Goal: Task Accomplishment & Management: Manage account settings

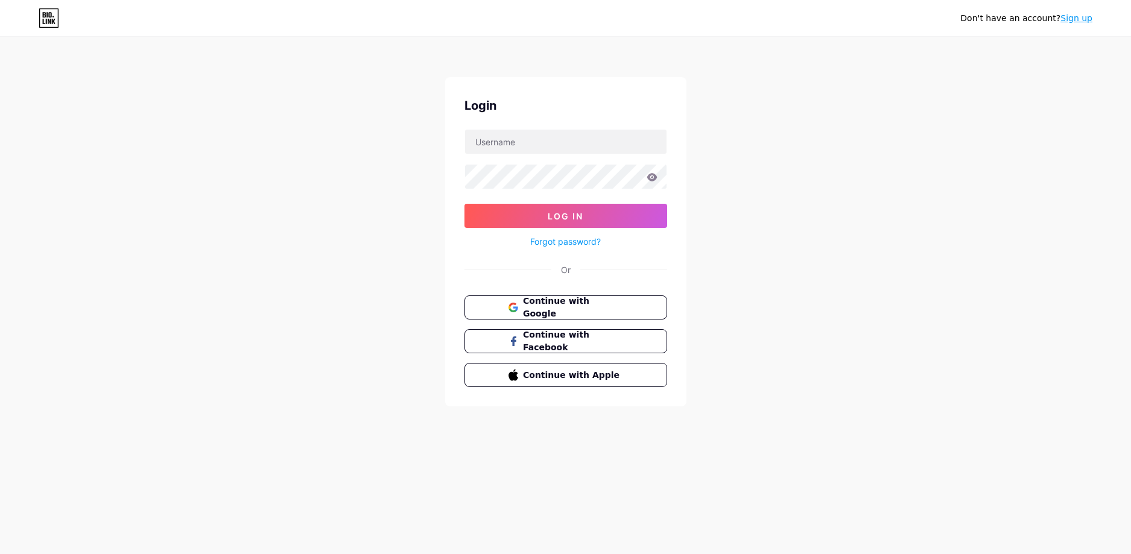
click at [587, 338] on span "Continue with Facebook" at bounding box center [573, 341] width 100 height 25
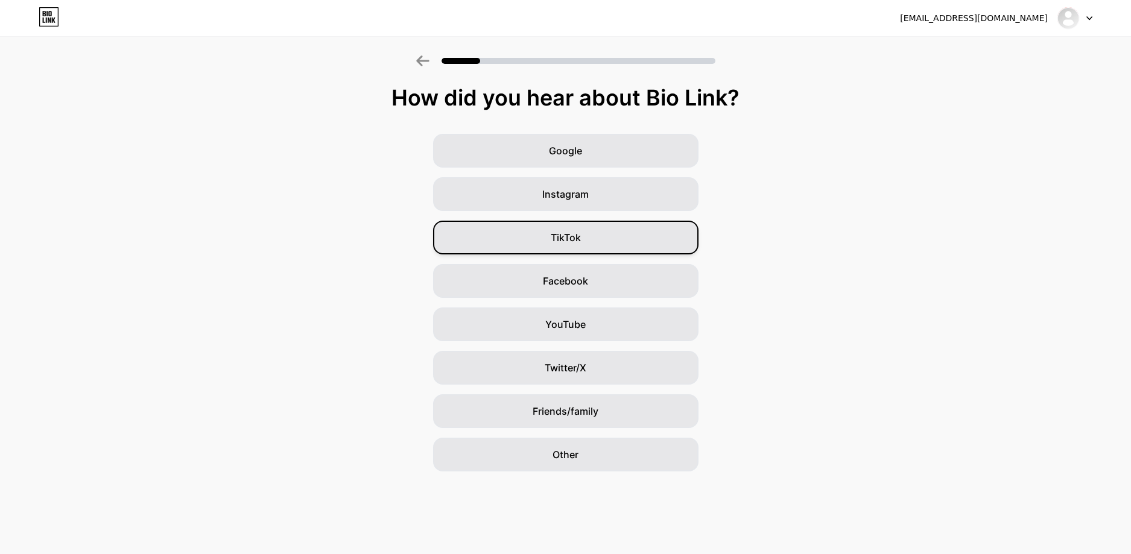
click at [572, 241] on span "TikTok" at bounding box center [566, 237] width 30 height 14
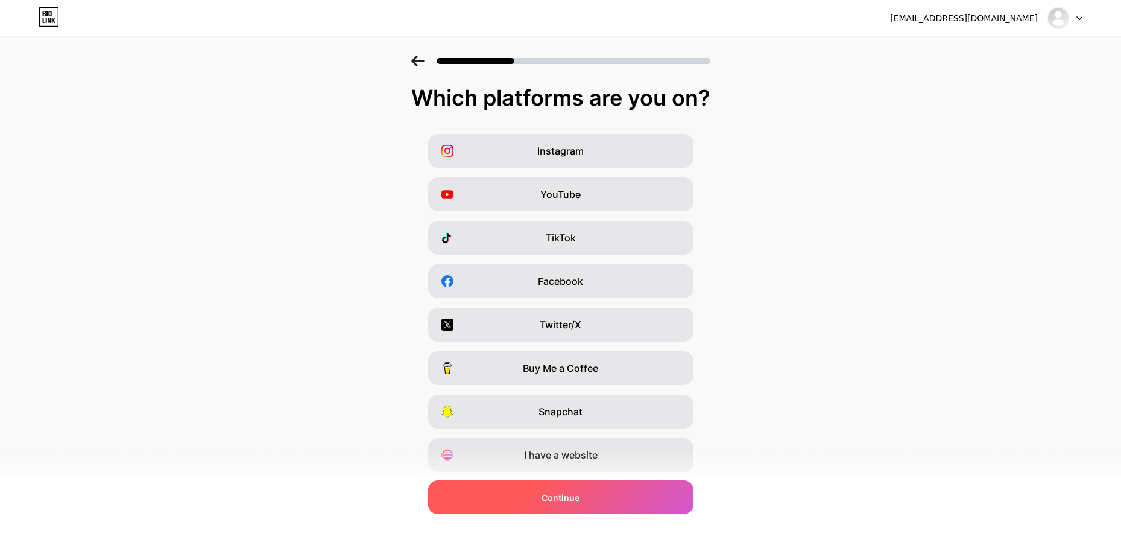
click at [595, 498] on div "Continue" at bounding box center [560, 497] width 265 height 34
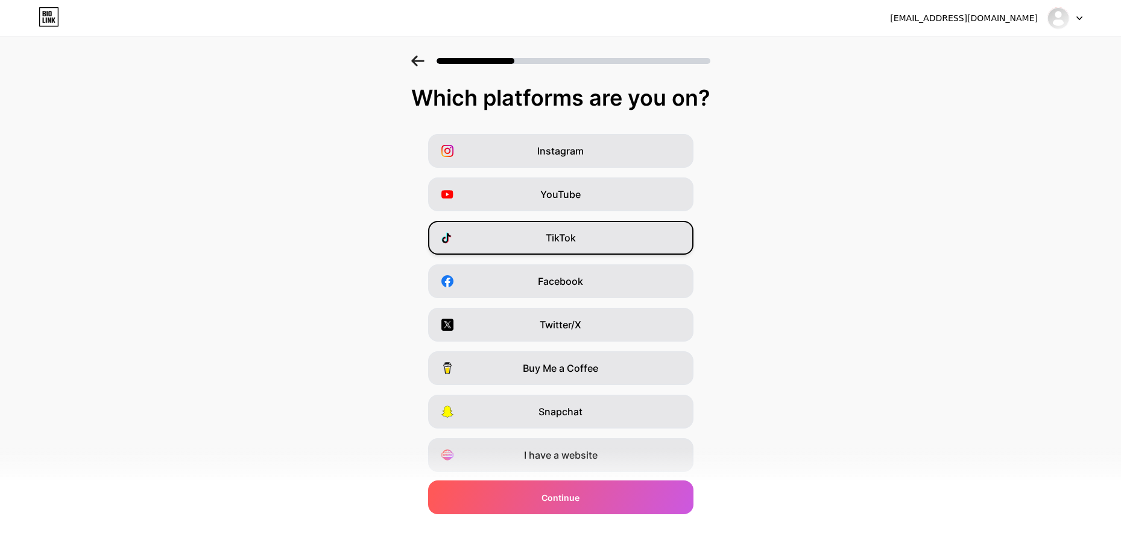
click at [558, 232] on span "TikTok" at bounding box center [561, 237] width 30 height 14
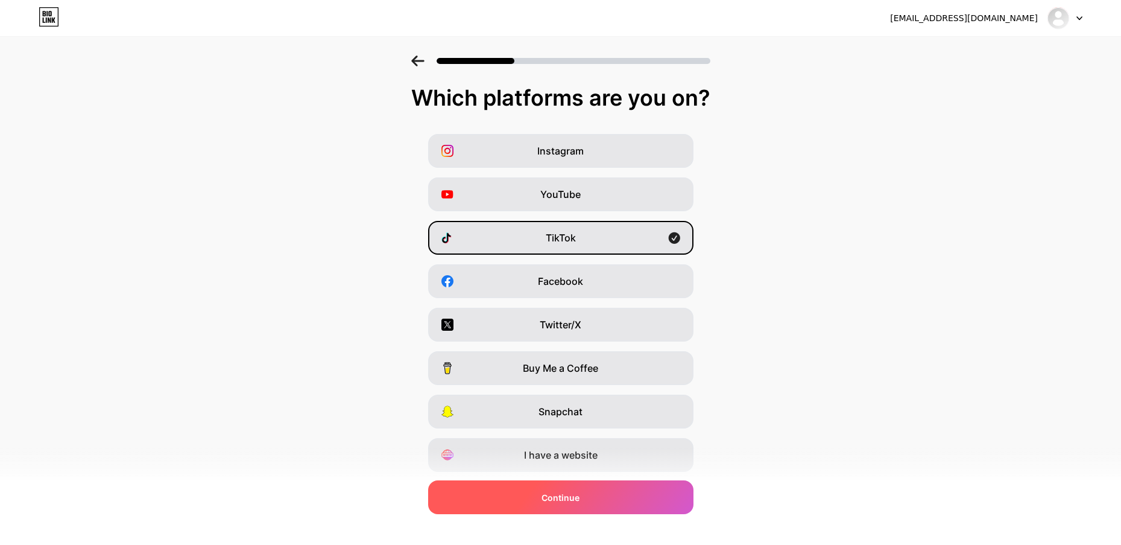
click at [572, 512] on div "Continue" at bounding box center [560, 497] width 265 height 34
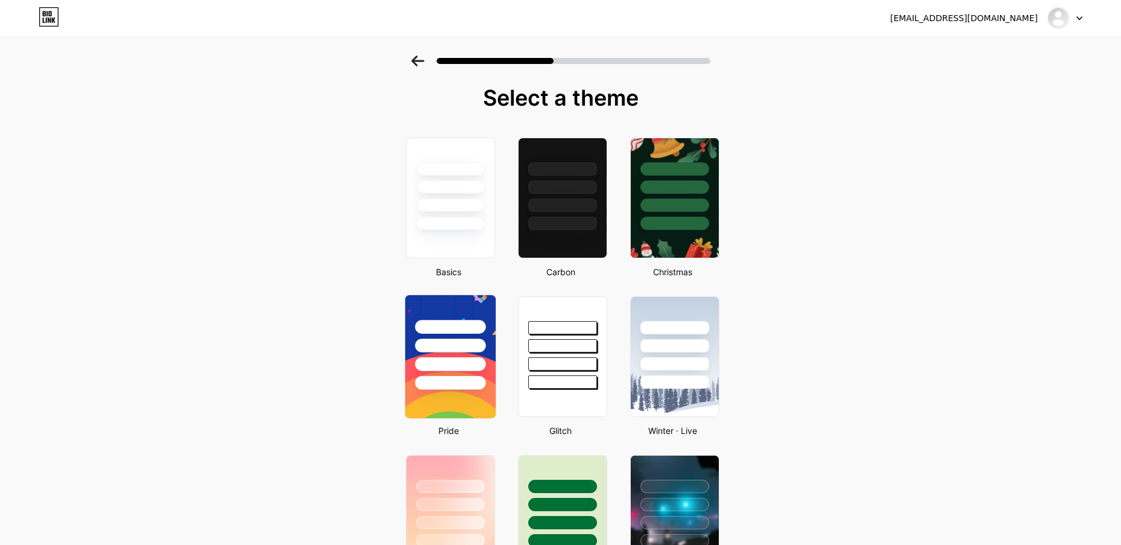
click at [449, 349] on div at bounding box center [450, 345] width 71 height 14
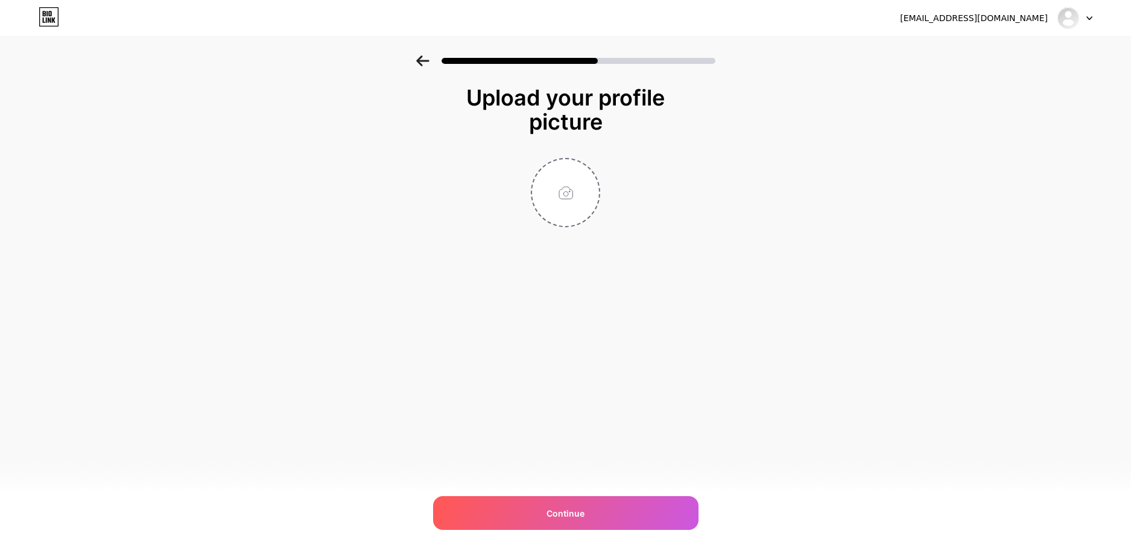
click at [422, 62] on icon at bounding box center [422, 60] width 13 height 11
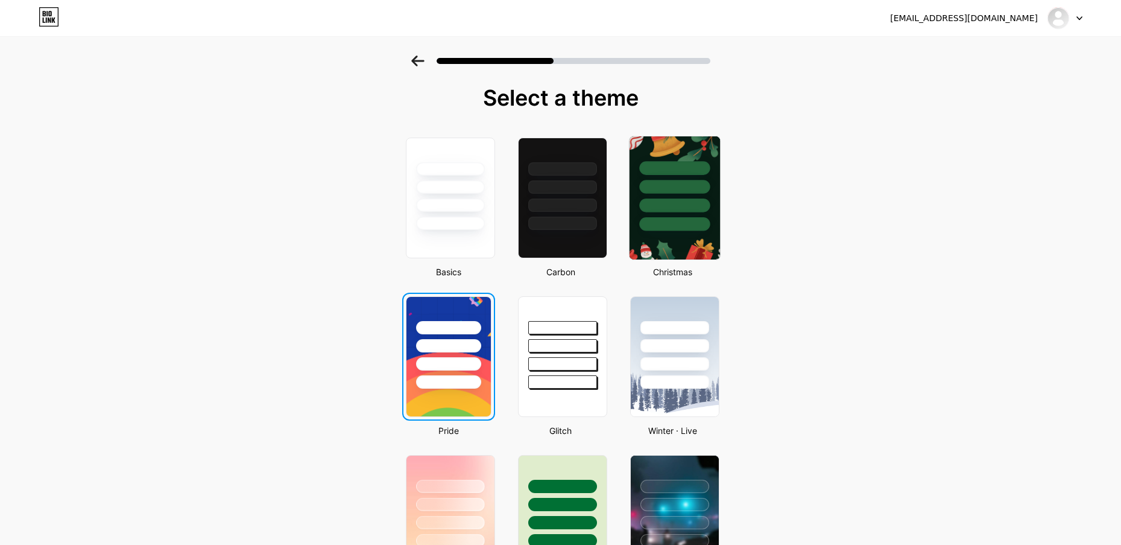
click at [684, 206] on div at bounding box center [674, 205] width 71 height 14
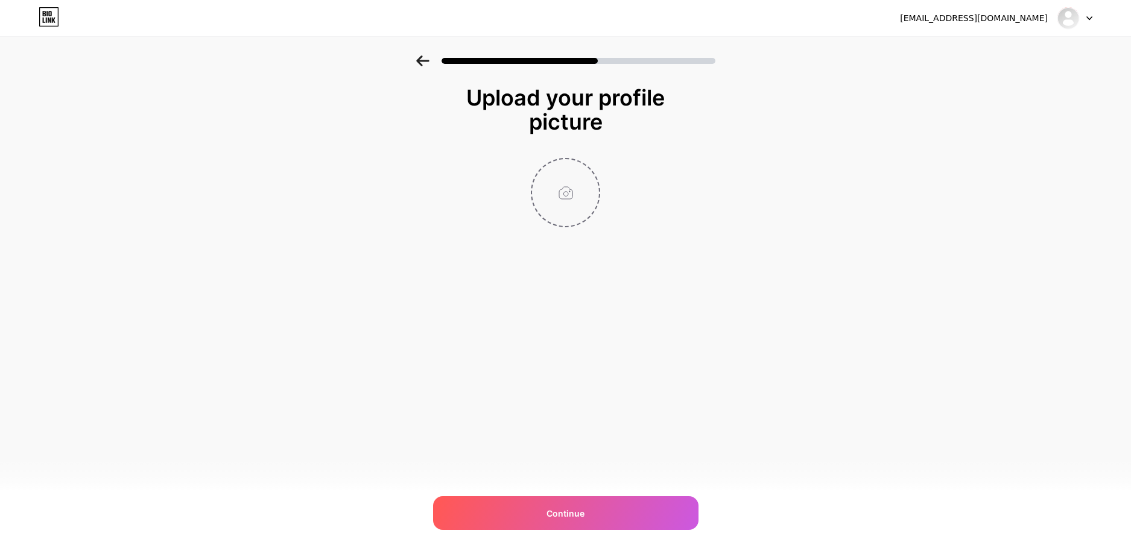
click at [579, 197] on input "file" at bounding box center [565, 192] width 67 height 67
type input "C:\fakepath\Thiet-ke-noi-that-tan-co-dien-sieu-lau-dai-lon-nhat-viet-nam-achi-3…"
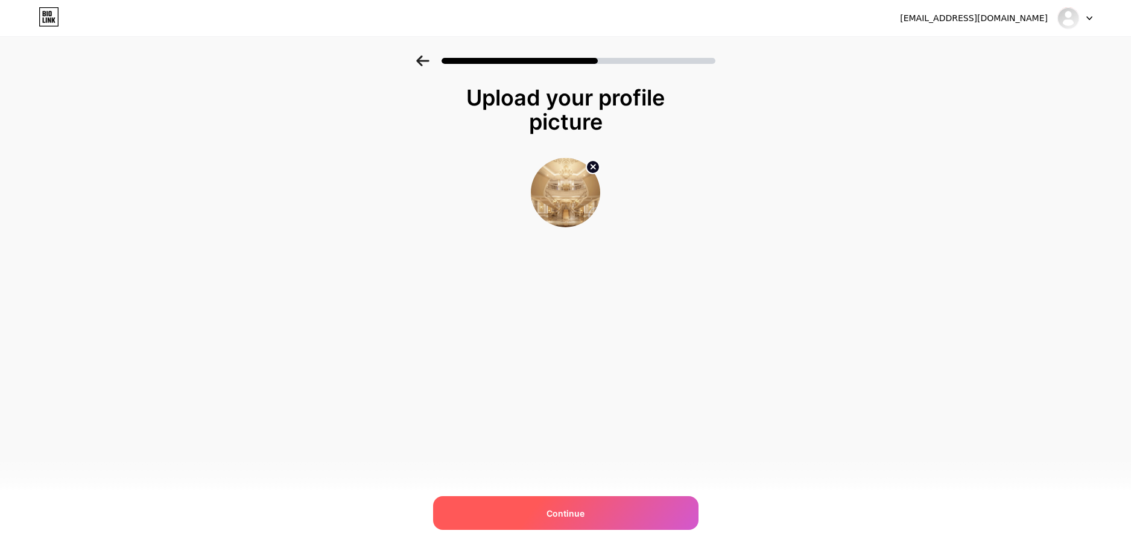
click at [609, 507] on div "Continue" at bounding box center [565, 513] width 265 height 34
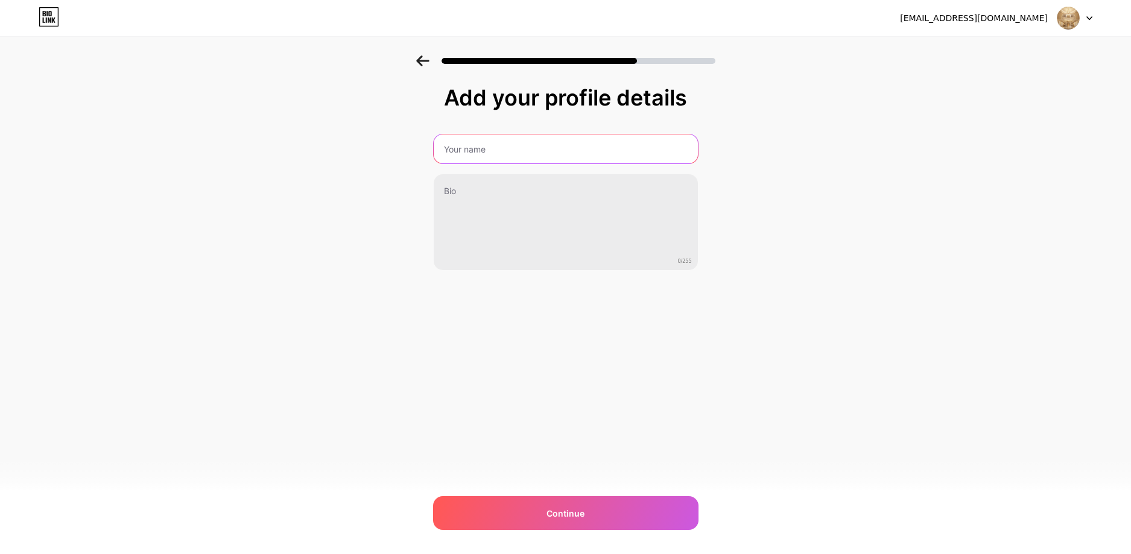
click at [484, 153] on input "text" at bounding box center [566, 148] width 264 height 29
type input "T"
type input "TRANGCHUTOOLVIP"
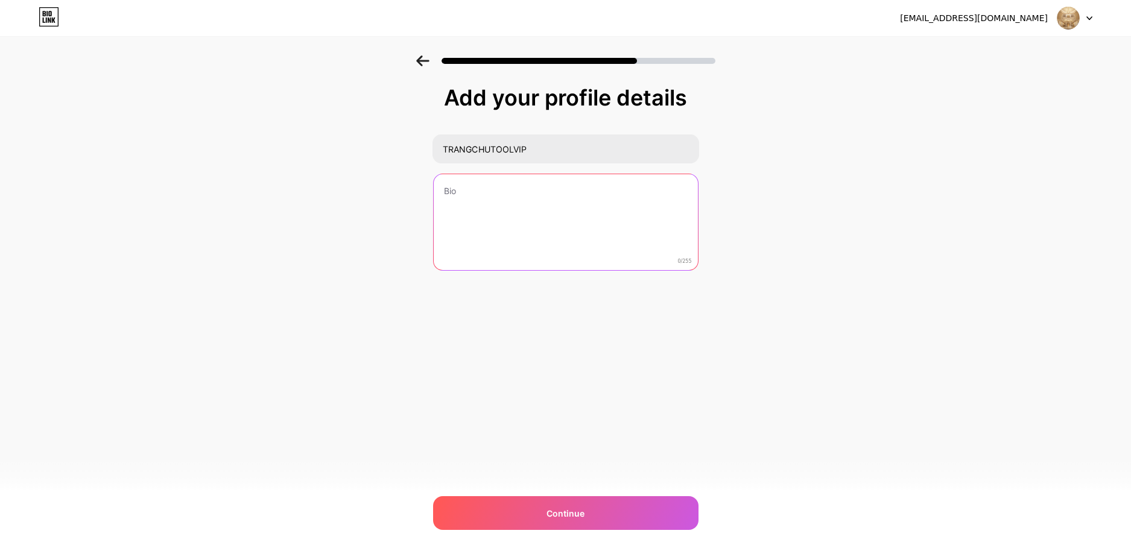
click at [539, 194] on textarea at bounding box center [566, 222] width 264 height 97
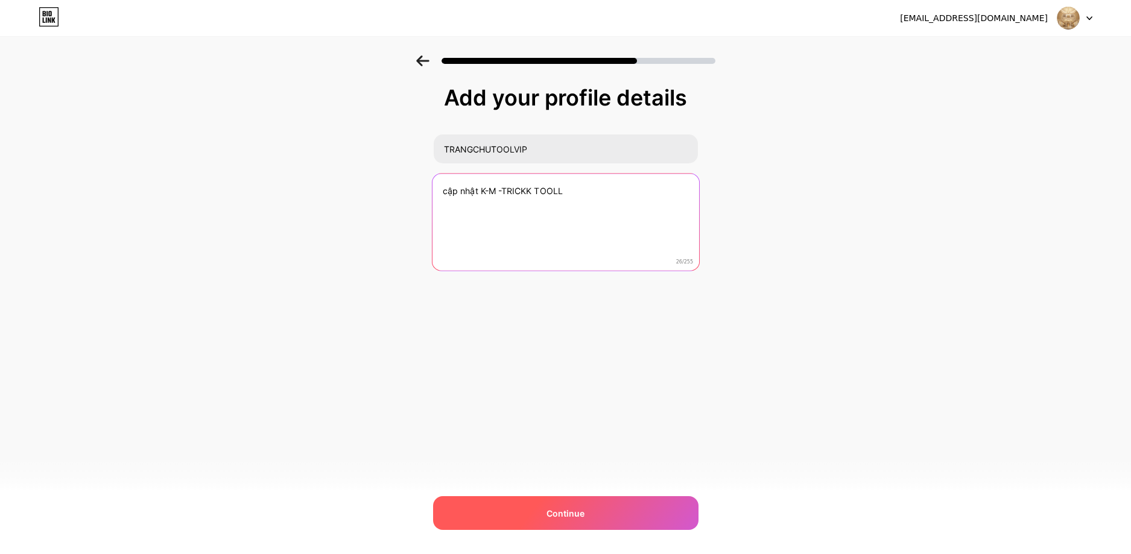
type textarea "cập nhật K-M -TRICKK TOOLL"
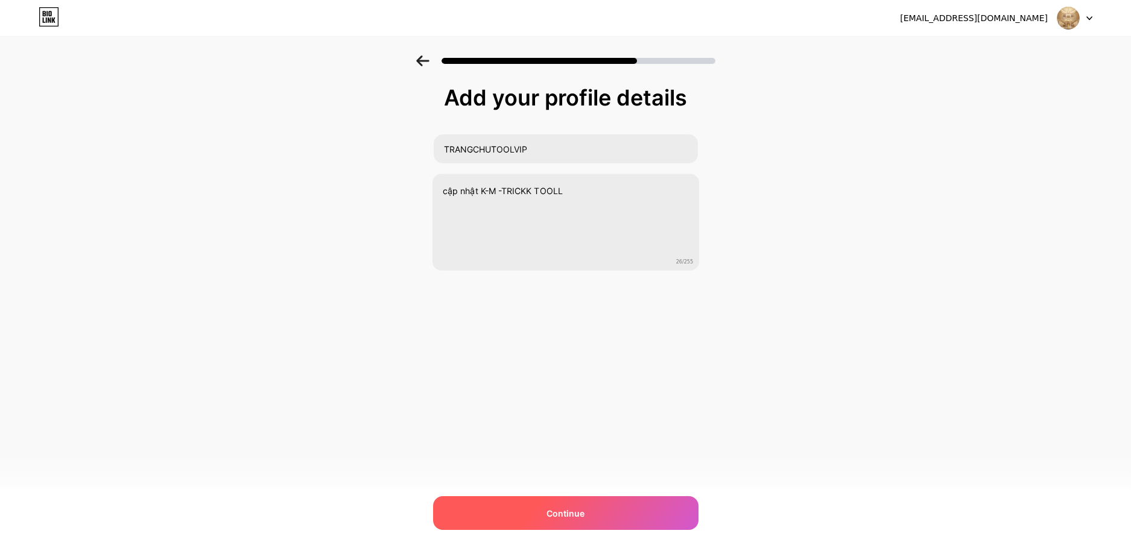
click at [583, 513] on span "Continue" at bounding box center [565, 513] width 38 height 13
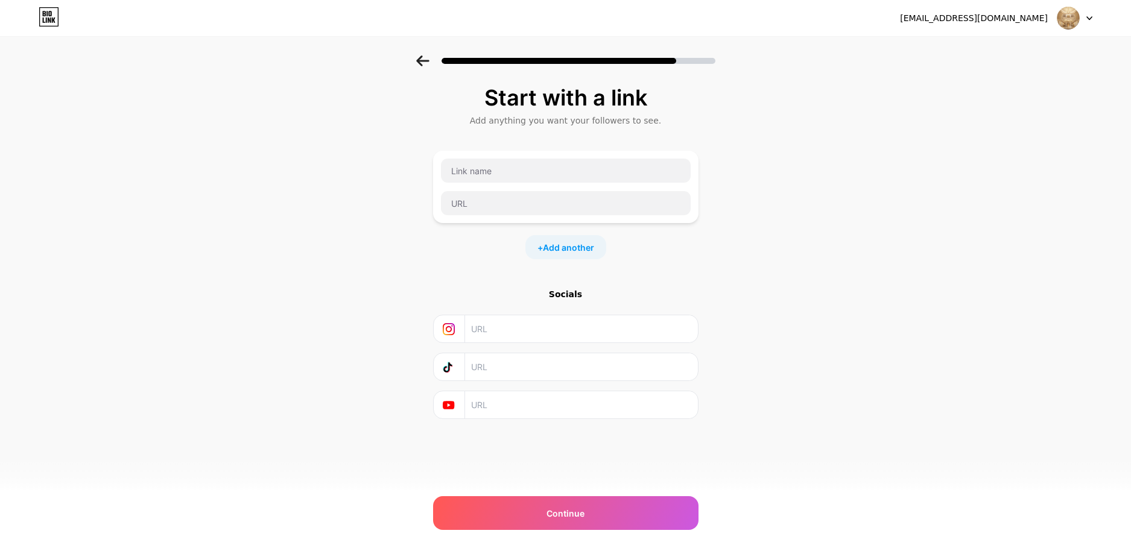
click at [760, 281] on div "Start with a link Add anything you want your followers to see. + Add another So…" at bounding box center [565, 267] width 1131 height 424
click at [514, 174] on input "text" at bounding box center [566, 171] width 250 height 24
drag, startPoint x: 557, startPoint y: 236, endPoint x: 558, endPoint y: 244, distance: 7.3
click at [558, 244] on div "+ Add another" at bounding box center [565, 247] width 81 height 24
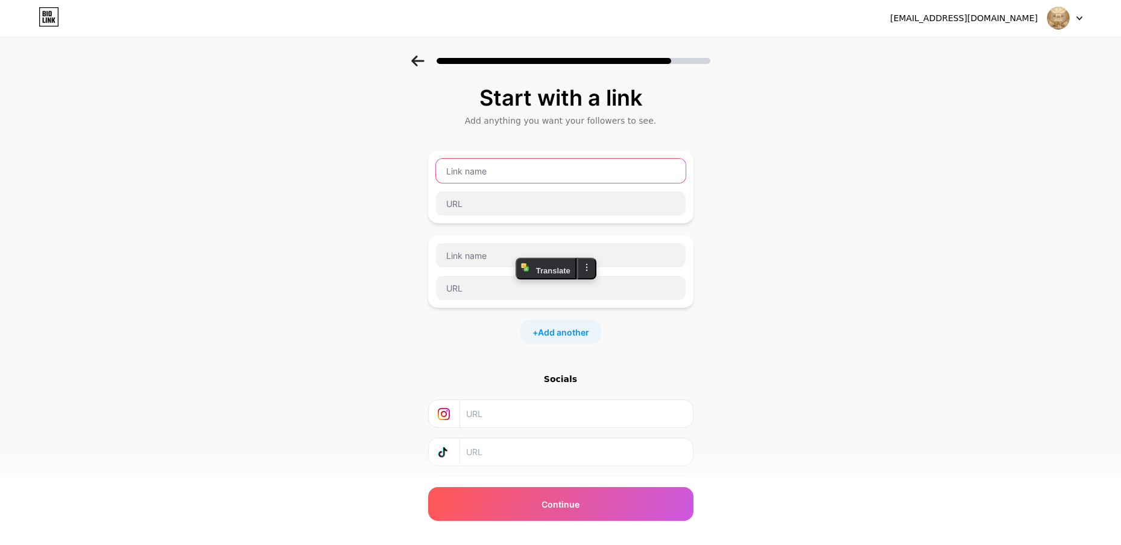
click at [510, 168] on input "text" at bounding box center [561, 171] width 250 height 24
click at [464, 171] on input "telegramm" at bounding box center [561, 171] width 250 height 24
click at [461, 171] on input "telergramm" at bounding box center [561, 171] width 250 height 24
click at [455, 174] on input "telergramm" at bounding box center [561, 171] width 250 height 24
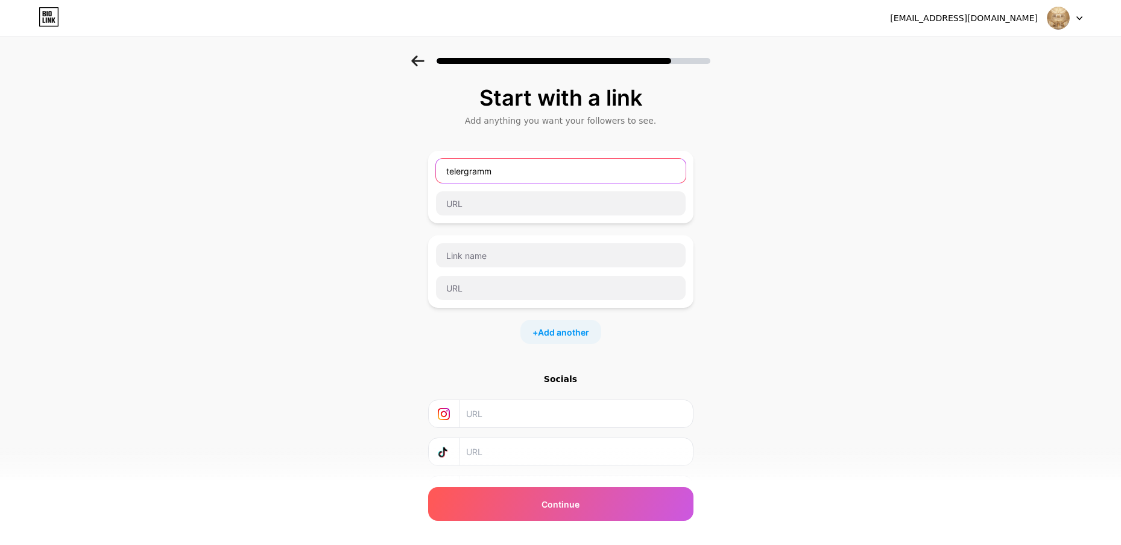
click at [457, 171] on input "telergramm" at bounding box center [561, 171] width 250 height 24
type input "teelergramm"
click at [470, 210] on input "text" at bounding box center [561, 203] width 250 height 24
click at [943, 169] on div "Start with a link Add anything you want your followers to see. teelergramm + Ad…" at bounding box center [560, 309] width 1121 height 508
click at [518, 200] on input "text" at bounding box center [561, 203] width 250 height 24
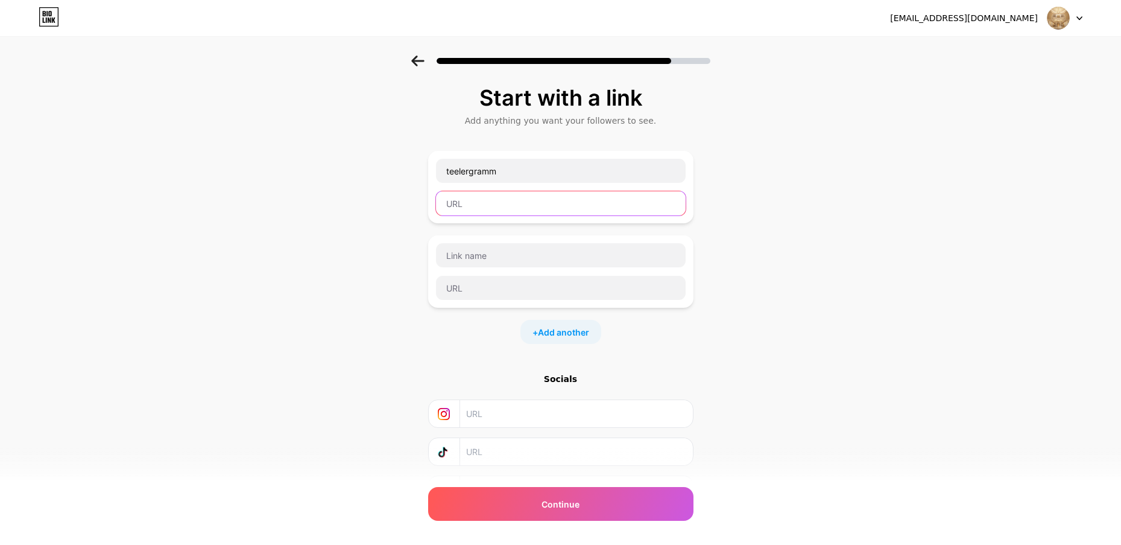
paste input "[URL][DOMAIN_NAME]"
type input "[URL][DOMAIN_NAME]"
click at [484, 248] on input "text" at bounding box center [561, 255] width 250 height 24
type input "t"
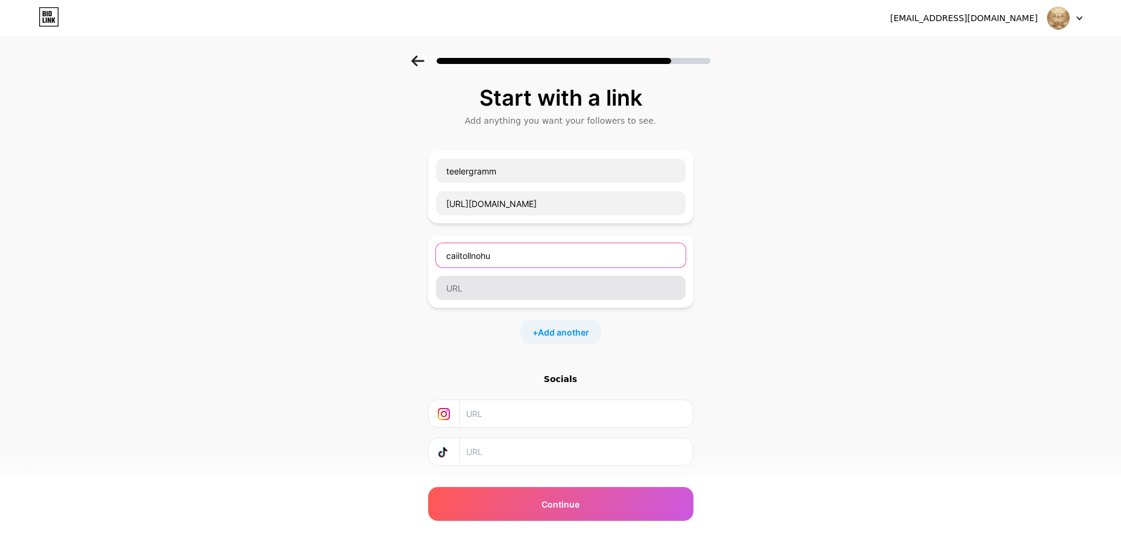
type input "caiitollnohu"
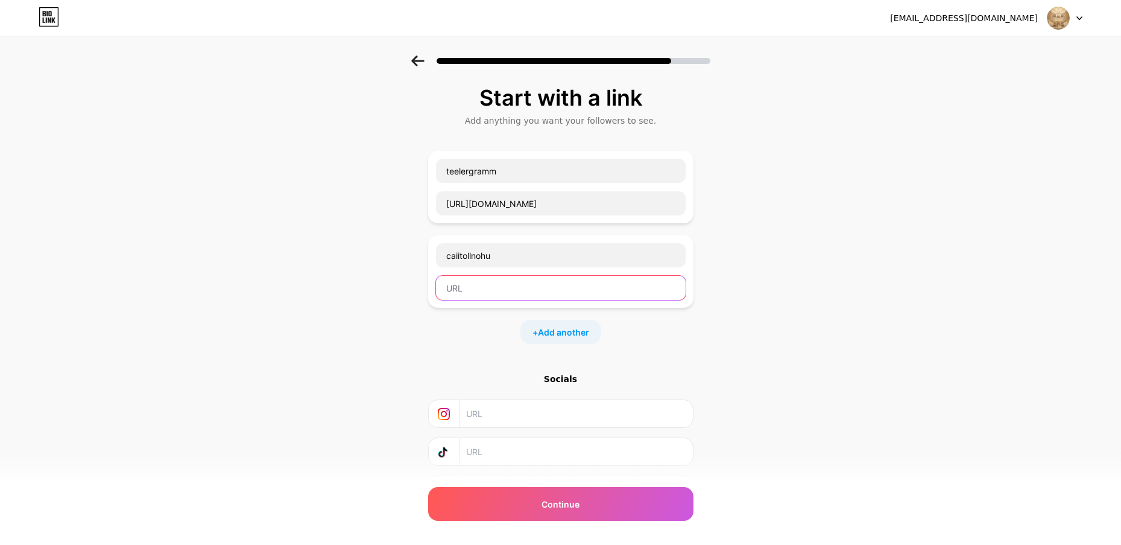
click at [479, 286] on input "text" at bounding box center [561, 288] width 250 height 24
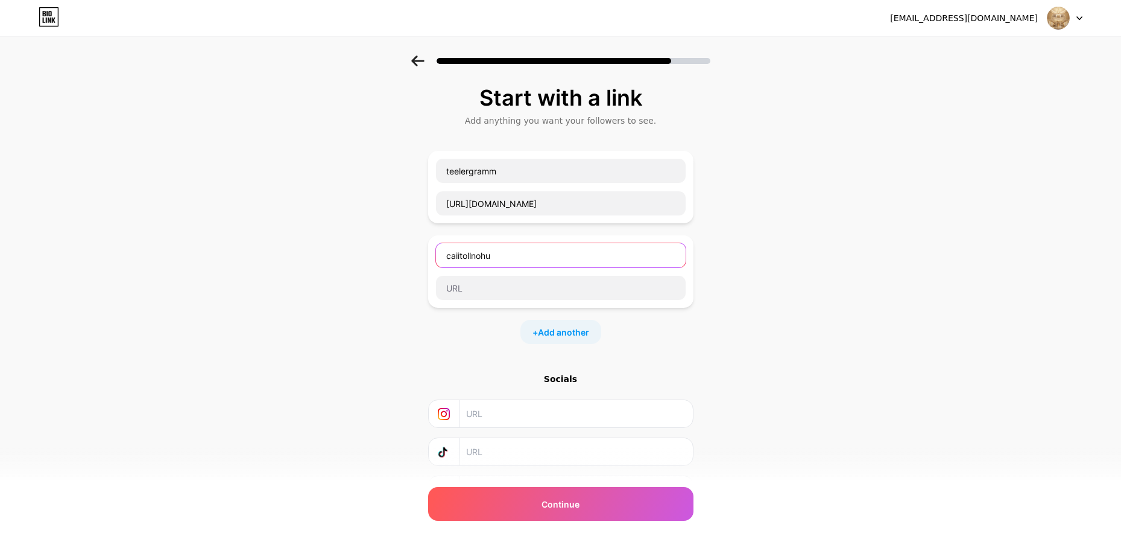
click at [508, 254] on input "caiitollnohu" at bounding box center [561, 255] width 250 height 24
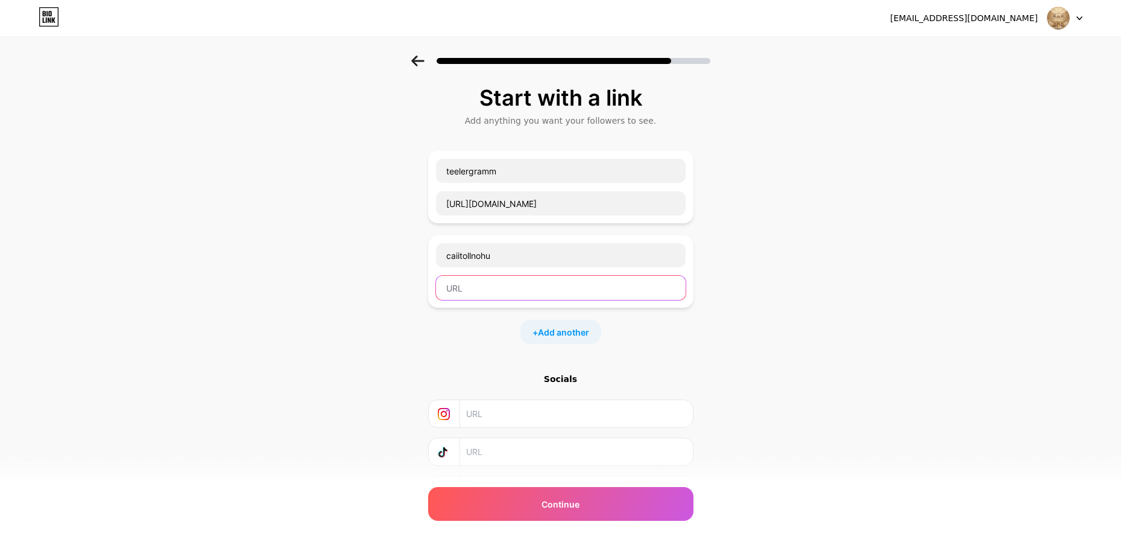
click at [509, 284] on input "text" at bounding box center [561, 288] width 250 height 24
paste input "[URL][DOMAIN_NAME]"
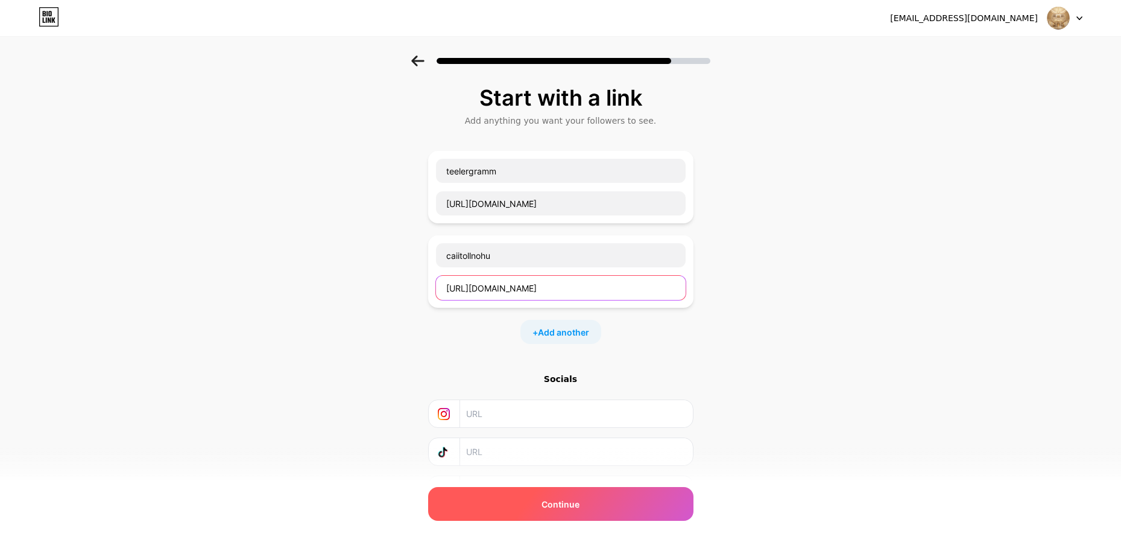
type input "[URL][DOMAIN_NAME]"
click at [559, 495] on div "Continue" at bounding box center [560, 504] width 265 height 34
click at [557, 505] on span "Continue" at bounding box center [561, 504] width 38 height 13
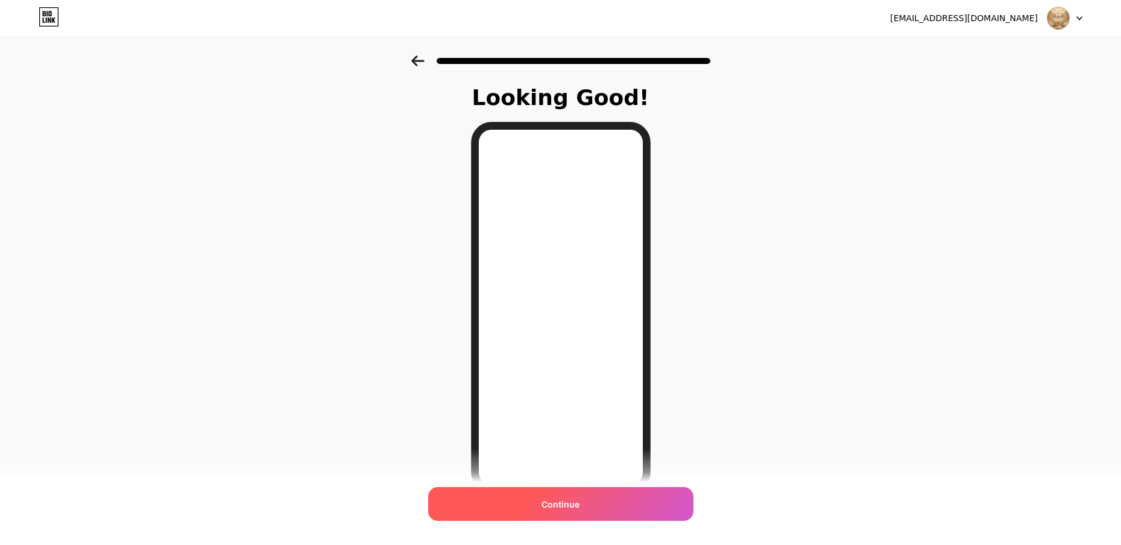
click at [564, 506] on span "Continue" at bounding box center [561, 504] width 38 height 13
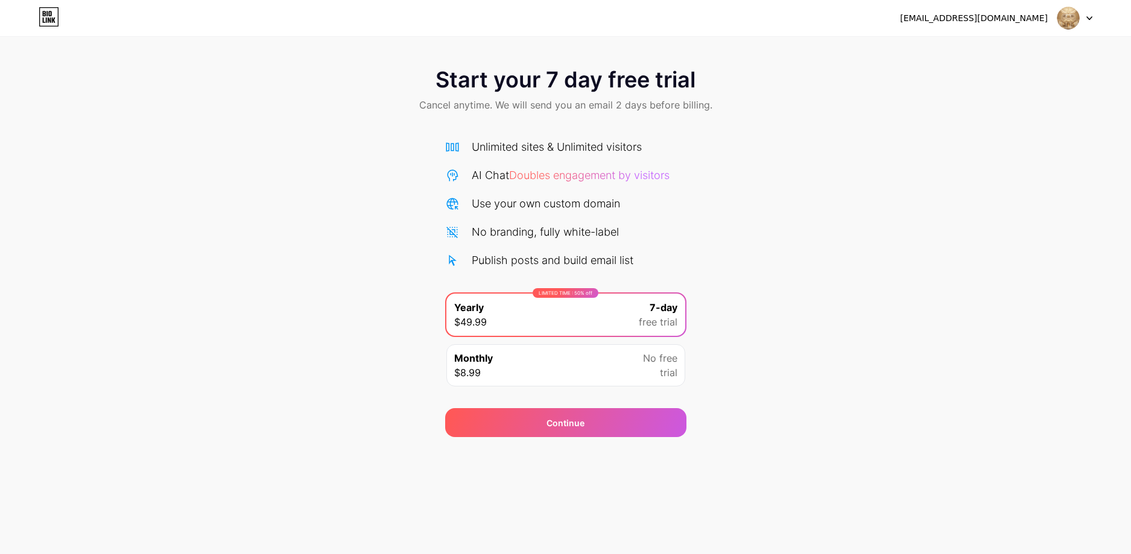
click at [1072, 16] on img at bounding box center [1068, 18] width 23 height 23
click at [516, 379] on div "Monthly $8.99 No free trial" at bounding box center [565, 365] width 239 height 42
click at [547, 168] on div "AI Chat Doubles engagement by visitors" at bounding box center [571, 175] width 198 height 16
click at [545, 175] on span "Doubles engagement by visitors" at bounding box center [589, 175] width 160 height 13
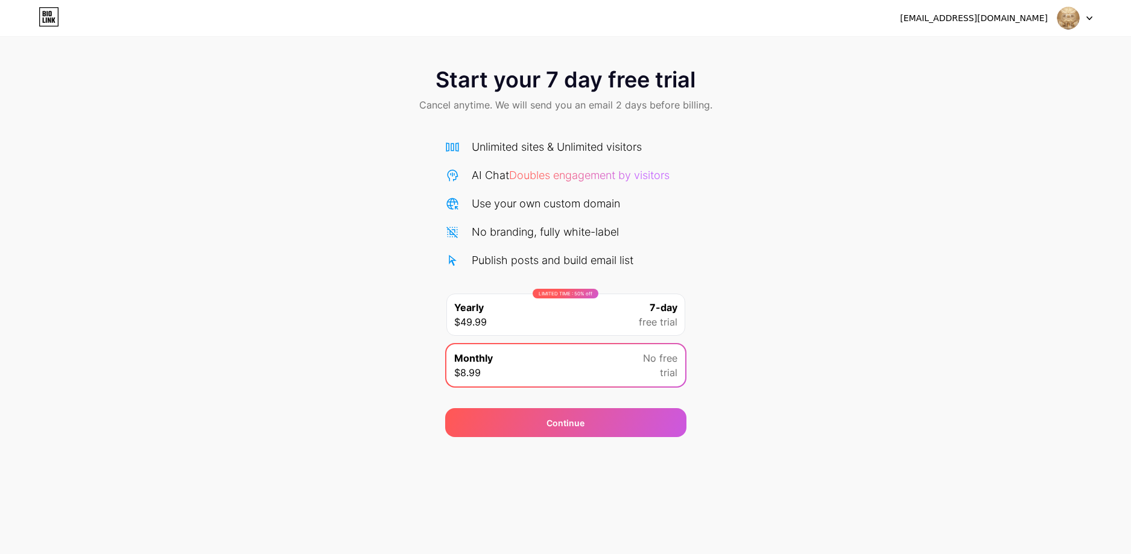
click at [49, 13] on icon at bounding box center [49, 13] width 3 height 5
click at [52, 10] on icon at bounding box center [49, 16] width 21 height 19
click at [1065, 25] on img at bounding box center [1068, 18] width 23 height 23
click at [583, 308] on div "LIMITED TIME : 50% off Yearly $49.99 7-day free trial" at bounding box center [565, 315] width 239 height 42
click at [1013, 14] on div "[EMAIL_ADDRESS][DOMAIN_NAME]" at bounding box center [974, 18] width 148 height 13
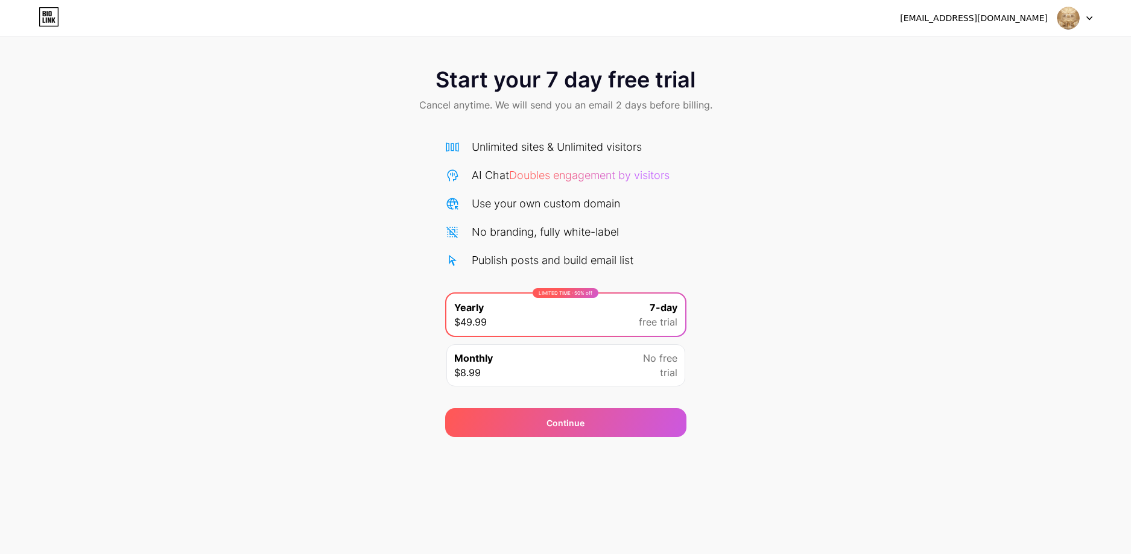
click at [1089, 11] on div at bounding box center [1074, 18] width 35 height 22
click at [836, 187] on div "Start your 7 day free trial Cancel anytime. We will send you an email 2 days be…" at bounding box center [565, 246] width 1131 height 382
